Goal: Task Accomplishment & Management: Manage account settings

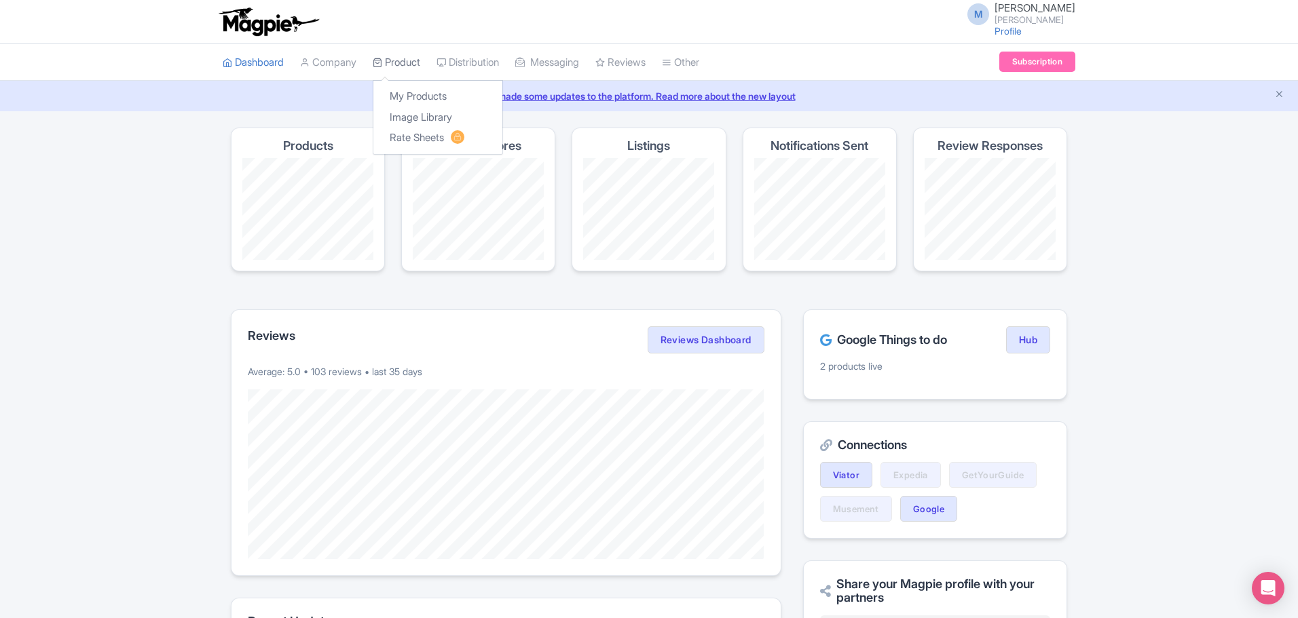
click at [382, 62] on icon at bounding box center [378, 63] width 10 height 10
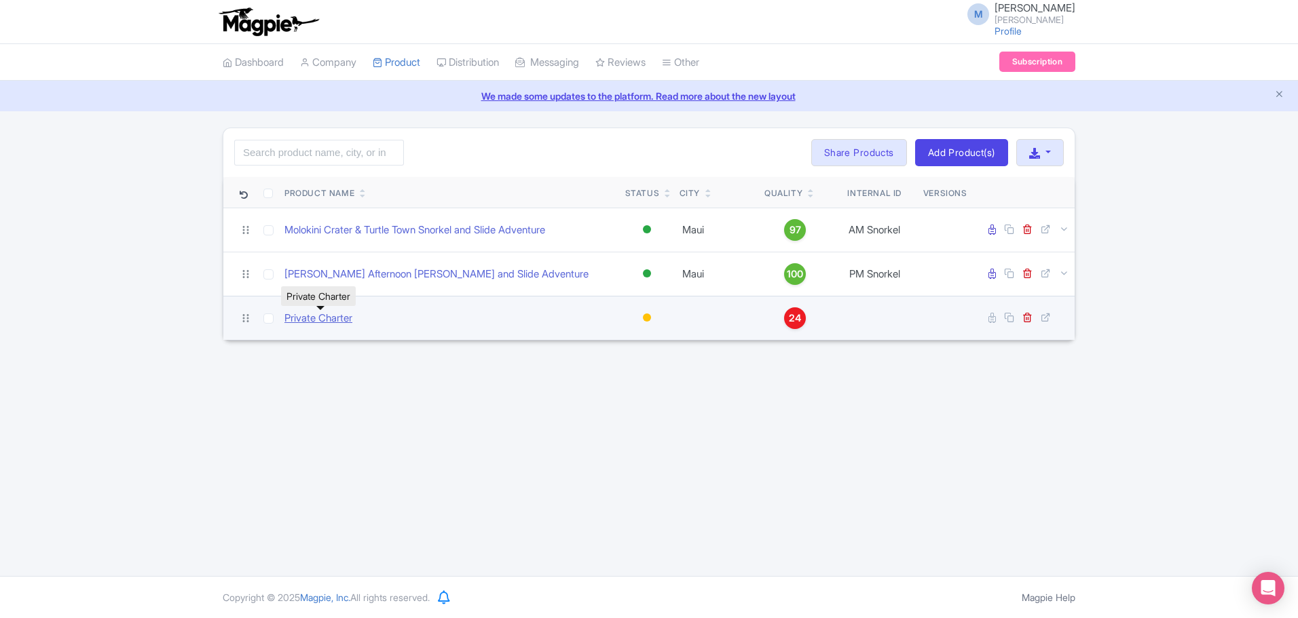
click at [327, 315] on link "Private Charter" at bounding box center [318, 319] width 68 height 16
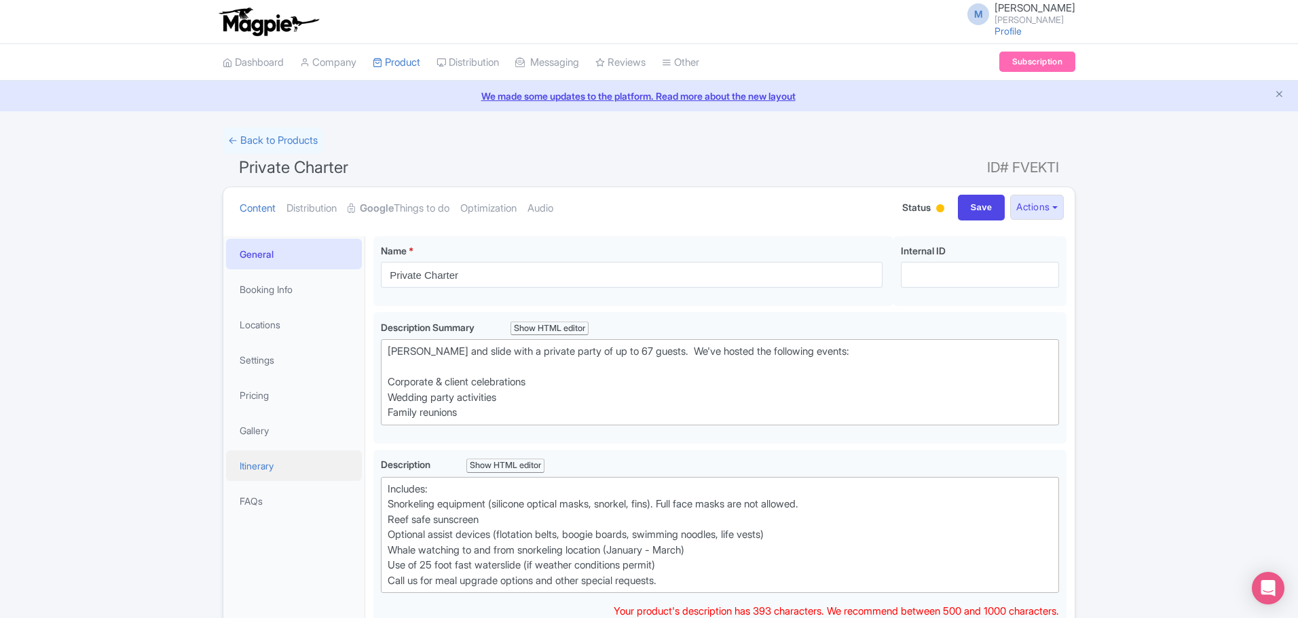
scroll to position [68, 0]
